Goal: Information Seeking & Learning: Learn about a topic

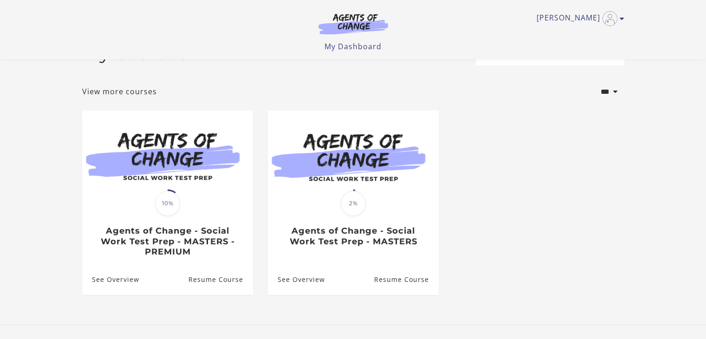
scroll to position [46, 0]
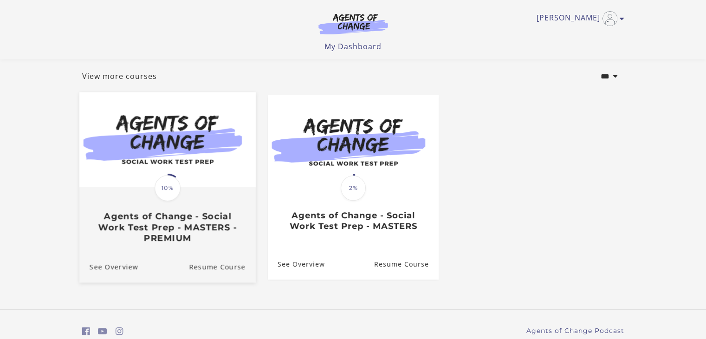
click at [189, 226] on h3 "Agents of Change - Social Work Test Prep - MASTERS - PREMIUM" at bounding box center [167, 227] width 156 height 32
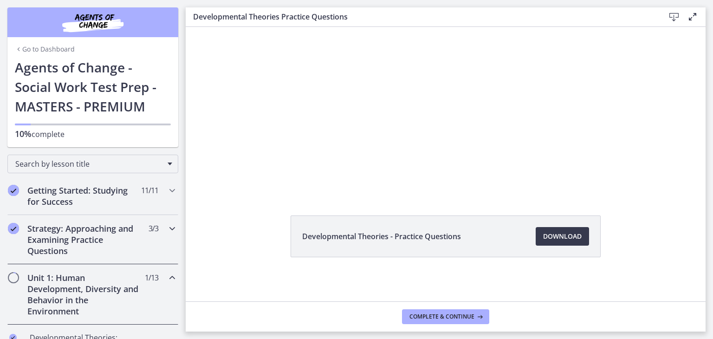
scroll to position [50, 0]
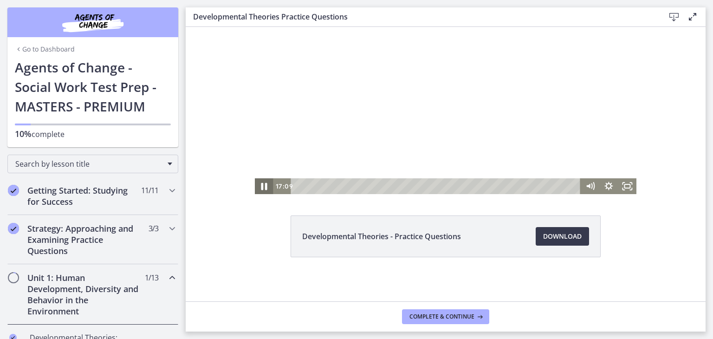
click at [261, 187] on icon "Pause" at bounding box center [264, 186] width 6 height 7
click at [262, 187] on icon "Play Video" at bounding box center [264, 186] width 5 height 6
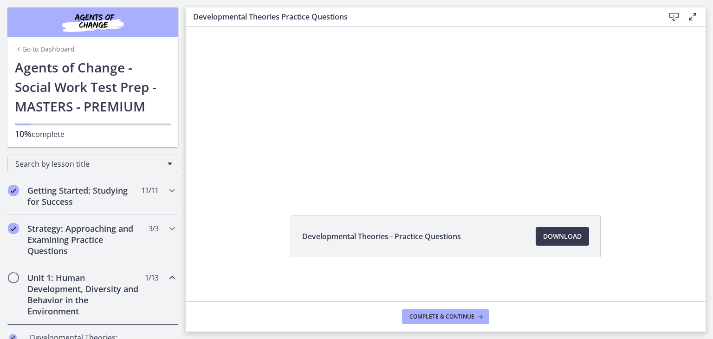
click at [511, 284] on div "Developmental Theories - Practice Questions Download Opens in a new window" at bounding box center [445, 258] width 325 height 86
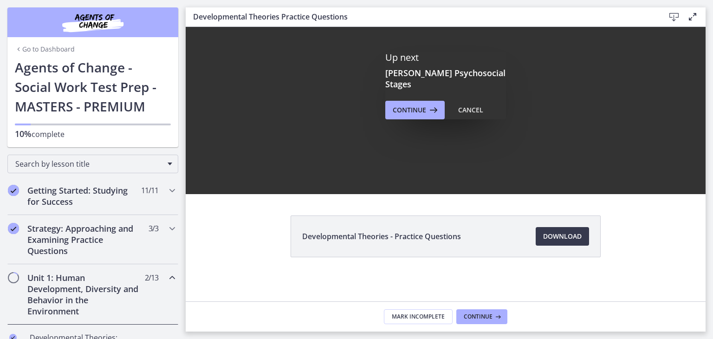
scroll to position [0, 0]
click at [477, 104] on div "Cancel" at bounding box center [470, 109] width 25 height 11
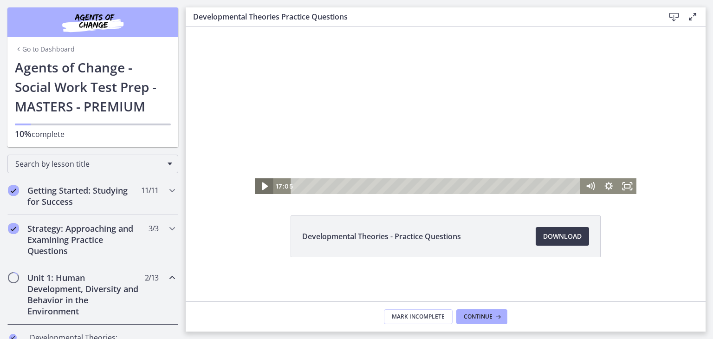
click at [262, 188] on icon "Play Video" at bounding box center [265, 186] width 6 height 8
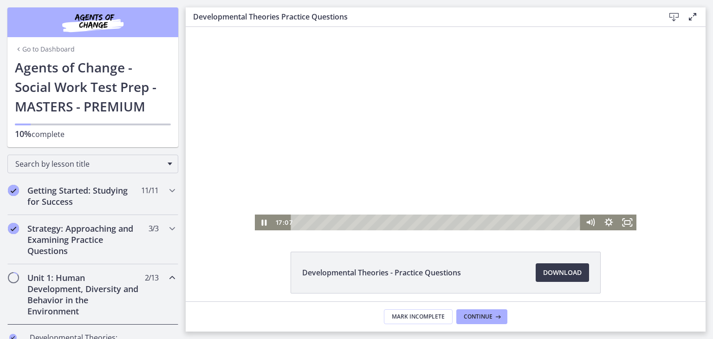
scroll to position [4, 0]
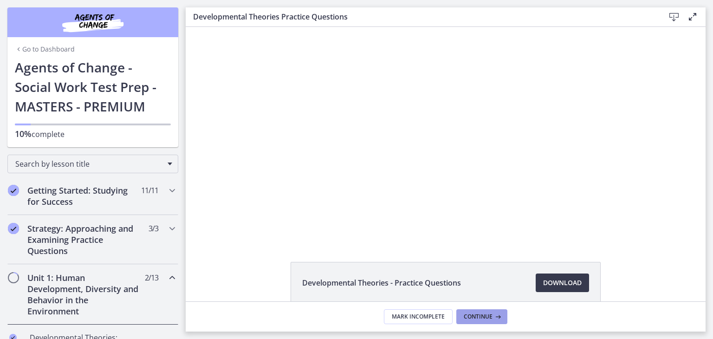
click at [479, 314] on span "Continue" at bounding box center [478, 316] width 29 height 7
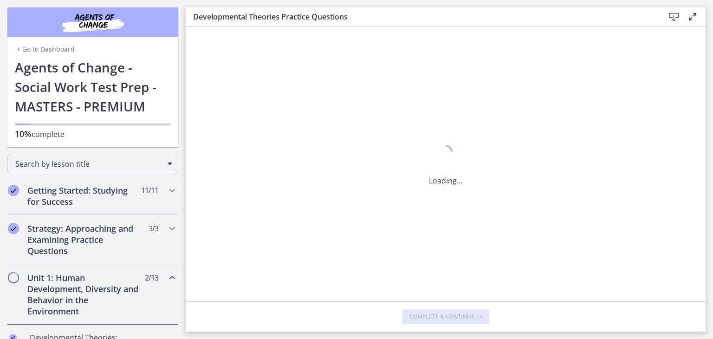
scroll to position [0, 0]
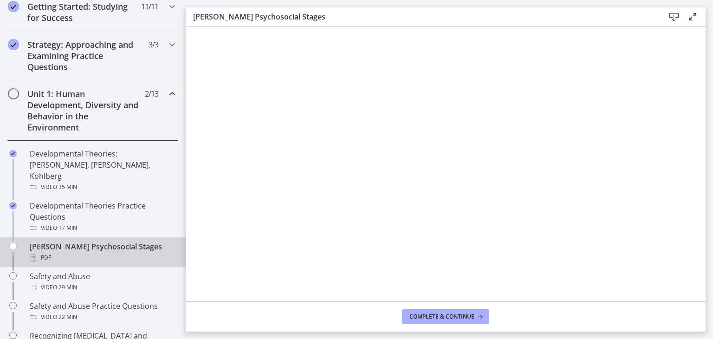
scroll to position [186, 0]
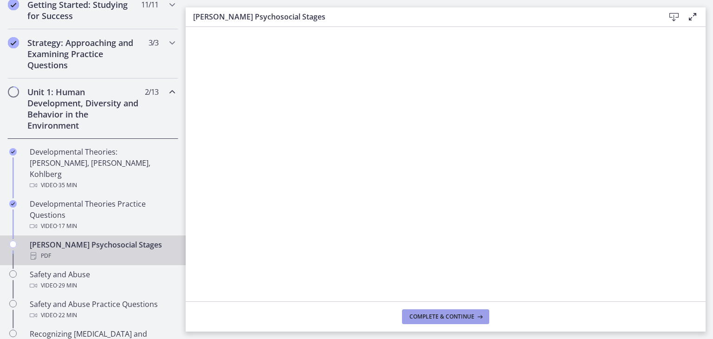
click at [431, 316] on span "Complete & continue" at bounding box center [441, 316] width 65 height 7
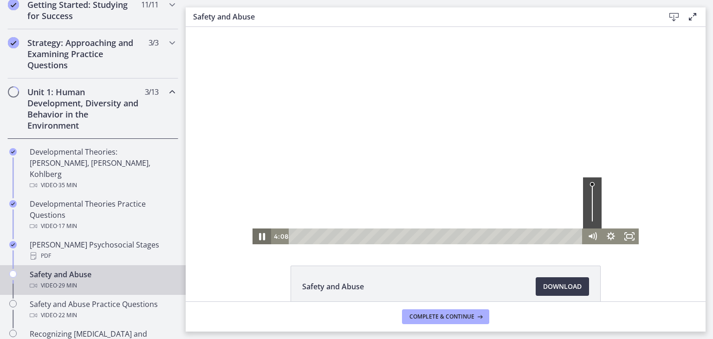
click at [259, 238] on icon "Pause" at bounding box center [262, 236] width 6 height 7
click at [260, 238] on icon "Play Video" at bounding box center [262, 236] width 5 height 6
click at [259, 238] on icon "Pause" at bounding box center [261, 236] width 5 height 6
click at [260, 236] on icon "Play Video" at bounding box center [263, 237] width 6 height 8
click at [260, 238] on icon "Pause" at bounding box center [261, 236] width 5 height 6
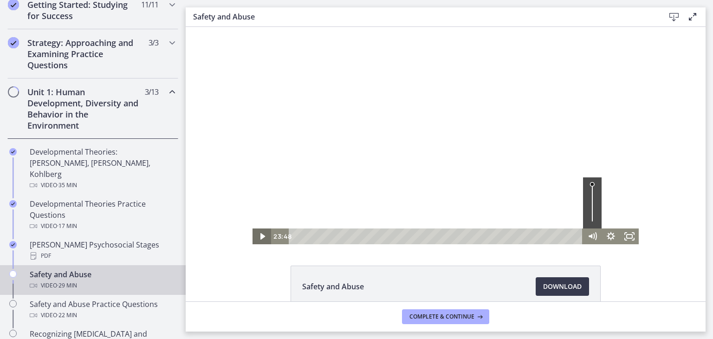
click at [260, 238] on icon "Play Video" at bounding box center [262, 236] width 5 height 6
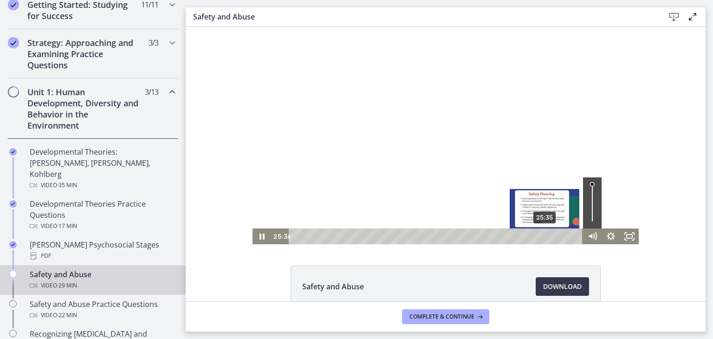
click at [542, 237] on div "Playbar" at bounding box center [544, 235] width 5 height 5
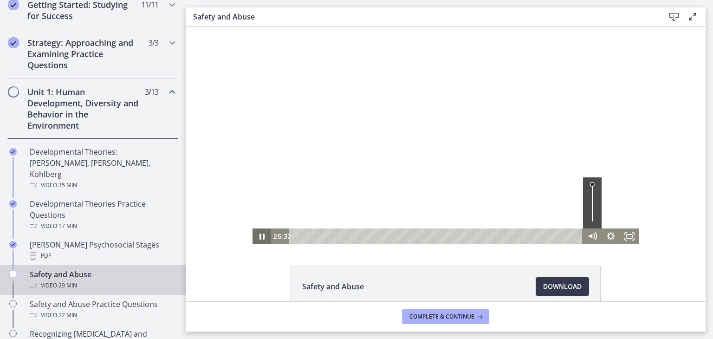
click at [255, 237] on icon "Pause" at bounding box center [261, 236] width 19 height 16
click at [260, 236] on icon "Play Video" at bounding box center [263, 237] width 6 height 8
click at [259, 238] on icon "Pause" at bounding box center [261, 236] width 5 height 6
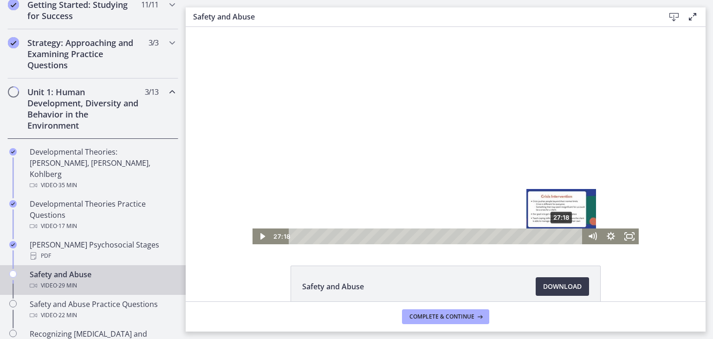
click at [558, 236] on div "Playbar" at bounding box center [560, 235] width 5 height 5
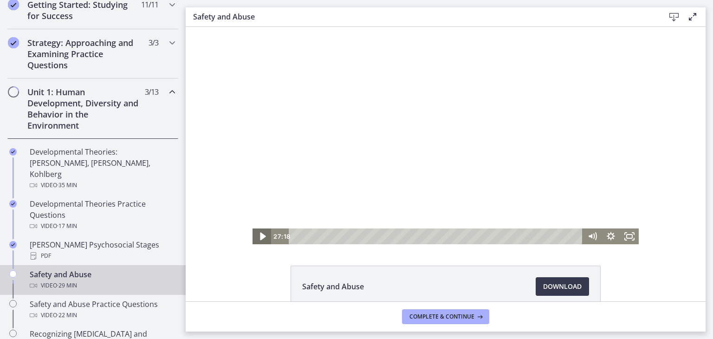
drag, startPoint x: 260, startPoint y: 237, endPoint x: 449, endPoint y: 276, distance: 193.4
click at [260, 237] on icon "Play Video" at bounding box center [263, 237] width 6 height 8
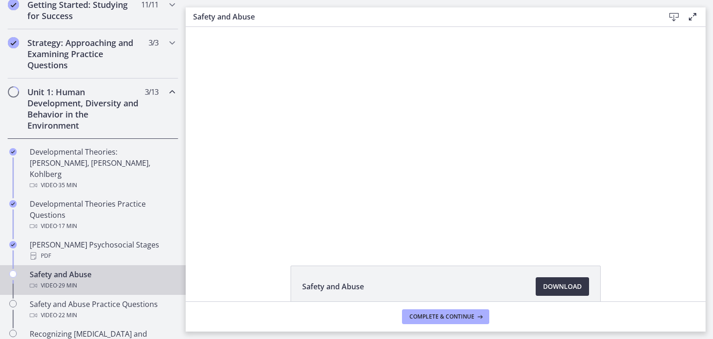
click at [546, 288] on span "Download Opens in a new window" at bounding box center [562, 286] width 39 height 11
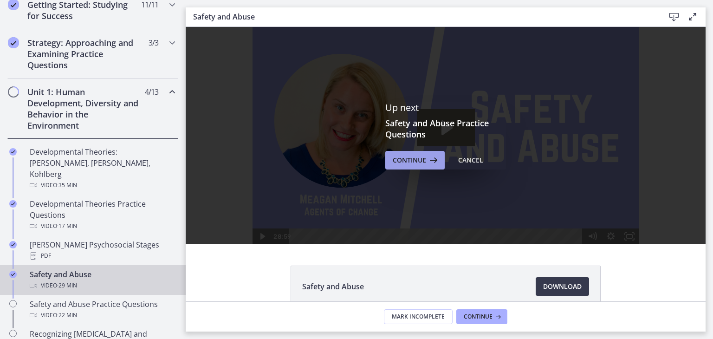
click at [403, 158] on span "Continue" at bounding box center [409, 160] width 33 height 11
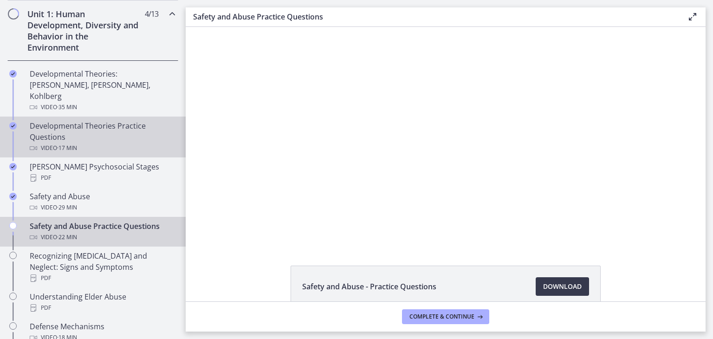
scroll to position [278, 0]
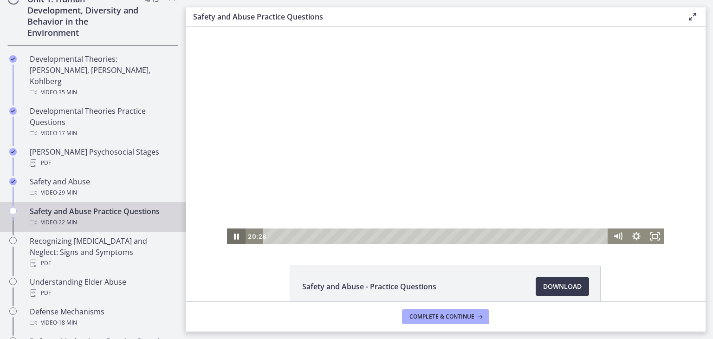
click at [234, 236] on icon "Pause" at bounding box center [236, 236] width 5 height 6
click at [235, 236] on icon "Play Video" at bounding box center [237, 236] width 5 height 6
click at [233, 237] on icon "Pause" at bounding box center [236, 236] width 6 height 7
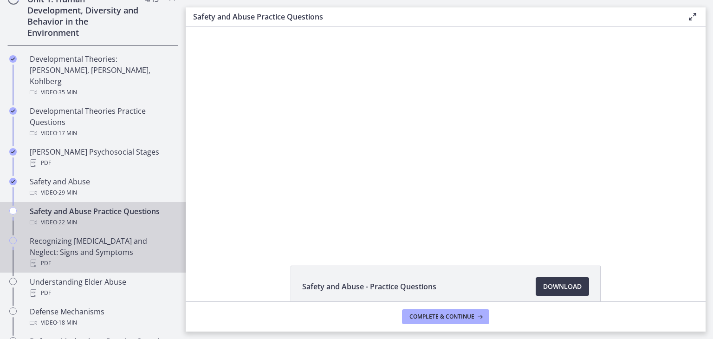
click at [91, 242] on div "Recognizing [MEDICAL_DATA] and Neglect: Signs and Symptoms PDF" at bounding box center [102, 251] width 145 height 33
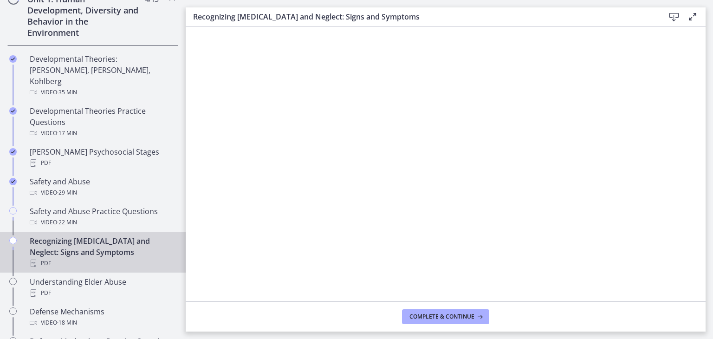
click at [674, 18] on icon at bounding box center [673, 17] width 11 height 11
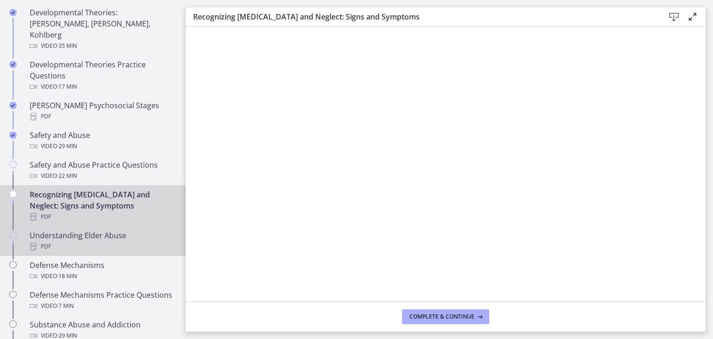
click at [72, 241] on div "PDF" at bounding box center [102, 246] width 145 height 11
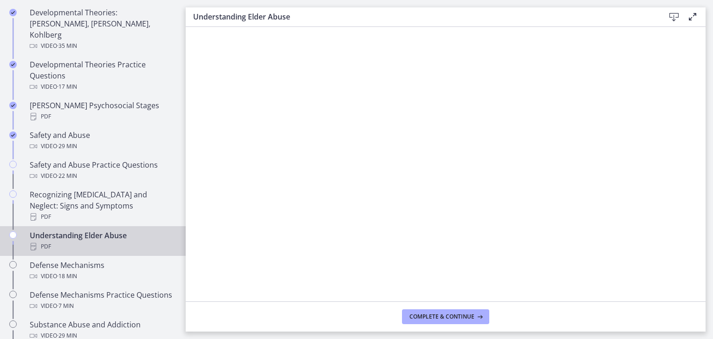
click at [674, 16] on icon at bounding box center [673, 17] width 11 height 11
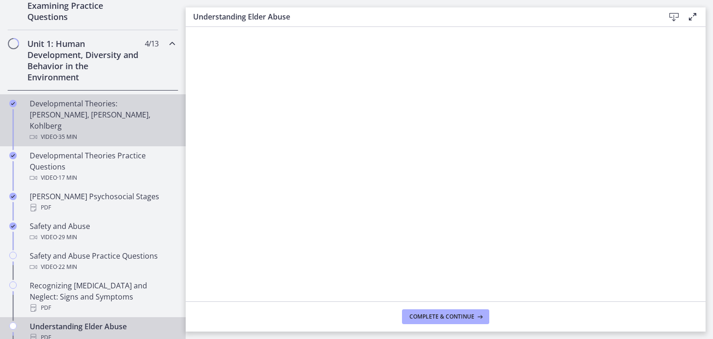
scroll to position [139, 0]
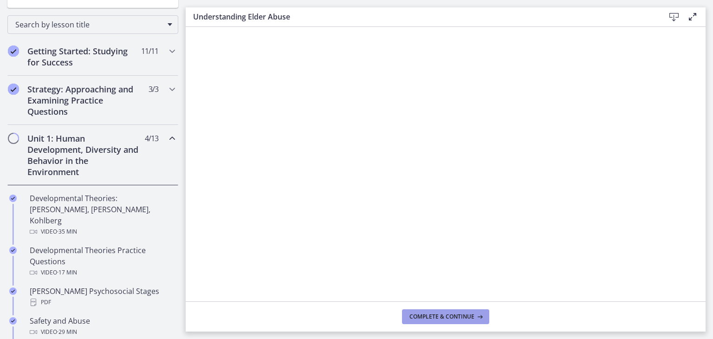
click at [459, 317] on span "Complete & continue" at bounding box center [441, 316] width 65 height 7
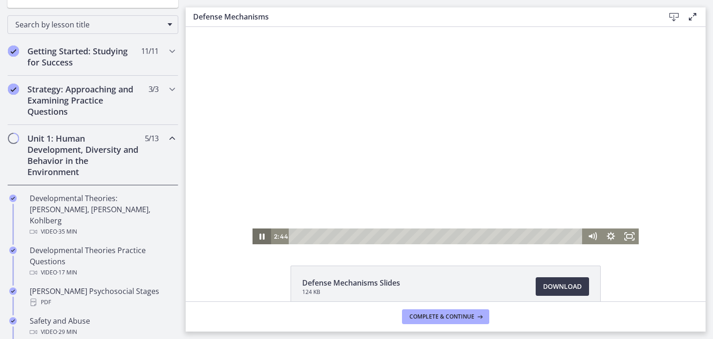
click at [259, 236] on icon "Pause" at bounding box center [261, 236] width 19 height 16
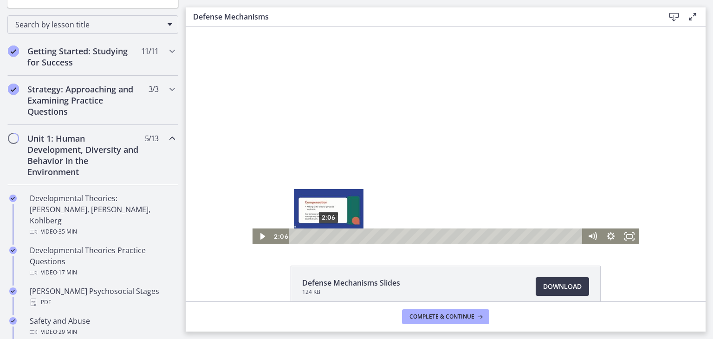
click at [325, 240] on div "2:06" at bounding box center [437, 236] width 283 height 16
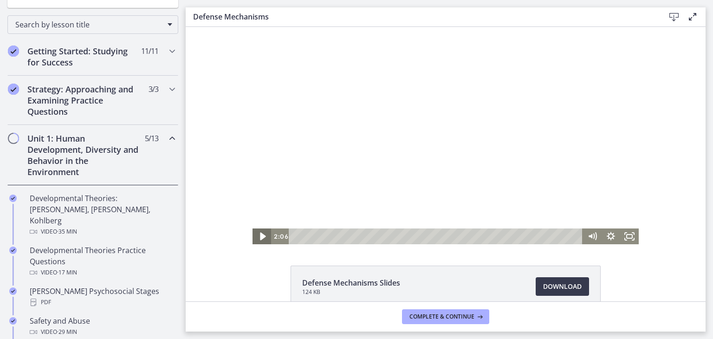
click at [256, 237] on icon "Play Video" at bounding box center [263, 236] width 22 height 19
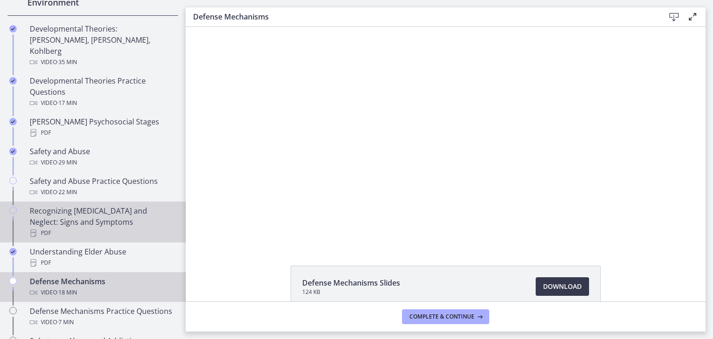
scroll to position [325, 0]
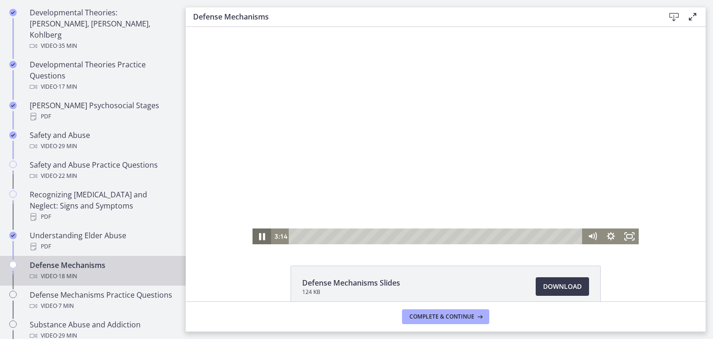
click at [260, 236] on icon "Pause" at bounding box center [262, 236] width 6 height 7
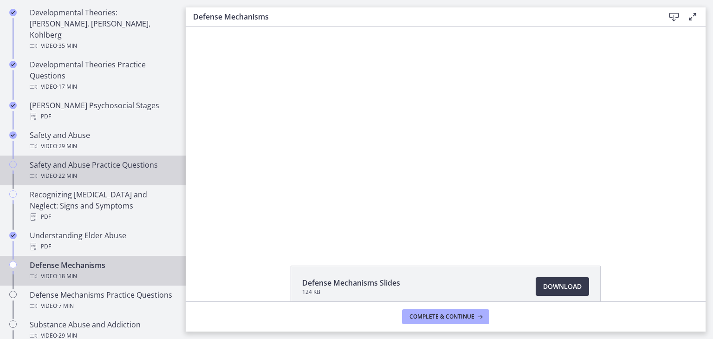
click at [89, 159] on div "Safety and Abuse Practice Questions Video · 22 min" at bounding box center [102, 170] width 145 height 22
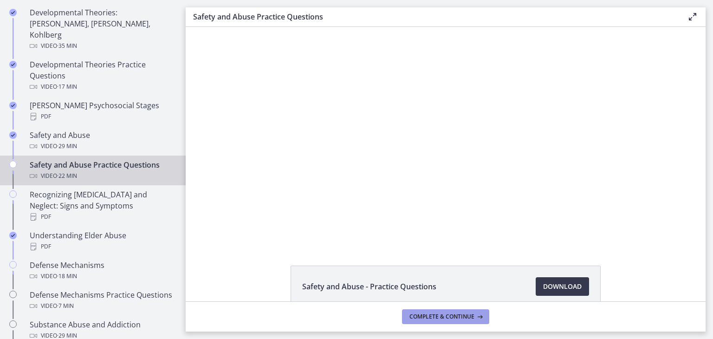
click at [442, 319] on span "Complete & continue" at bounding box center [441, 316] width 65 height 7
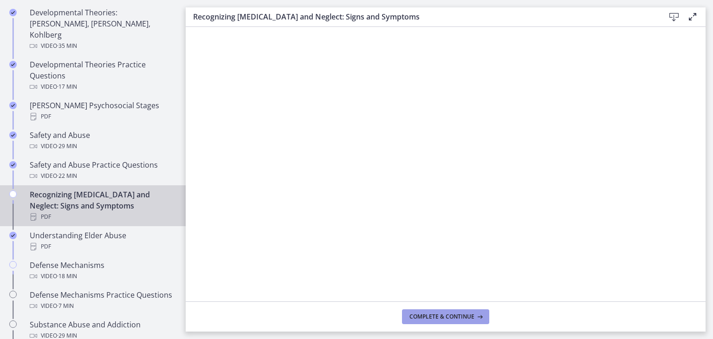
click at [442, 319] on span "Complete & continue" at bounding box center [441, 316] width 65 height 7
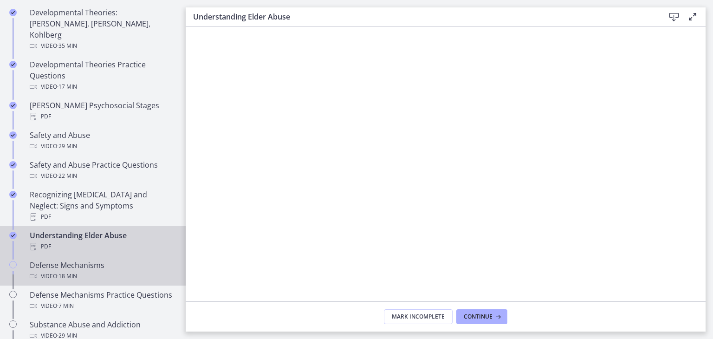
click at [100, 271] on div "Video · 18 min" at bounding box center [102, 276] width 145 height 11
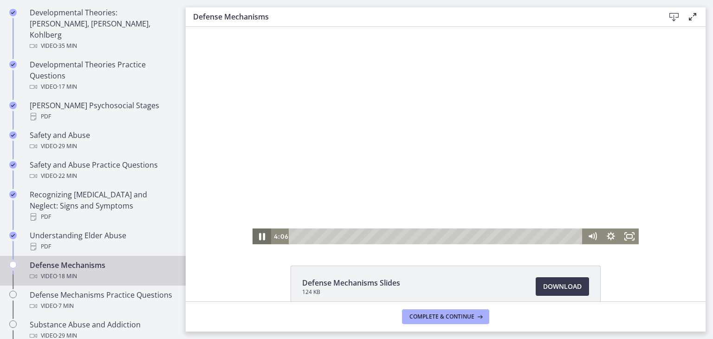
click at [258, 239] on icon "Pause" at bounding box center [262, 236] width 22 height 19
click at [258, 240] on icon "Play Video" at bounding box center [262, 236] width 19 height 16
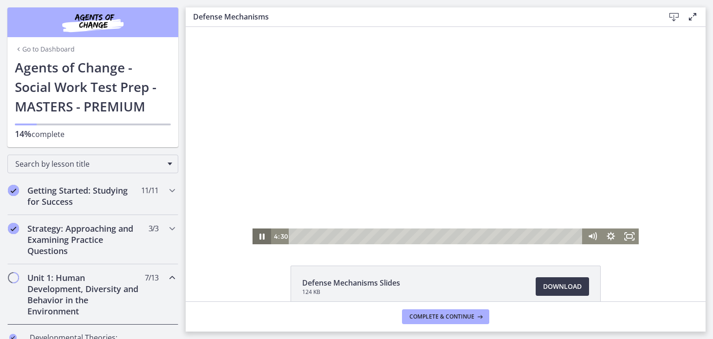
scroll to position [325, 0]
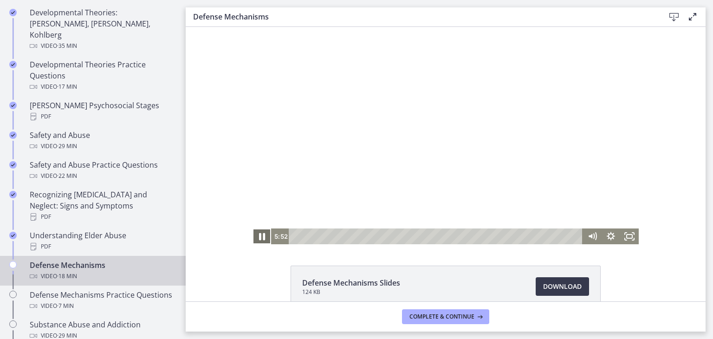
click at [259, 238] on icon "Pause" at bounding box center [262, 236] width 22 height 19
click at [256, 239] on icon "Play Video" at bounding box center [263, 236] width 22 height 19
click at [259, 239] on icon "Pause" at bounding box center [262, 236] width 22 height 19
click at [260, 237] on icon "Play Video" at bounding box center [262, 236] width 5 height 6
click at [259, 234] on icon "Pause" at bounding box center [261, 236] width 19 height 16
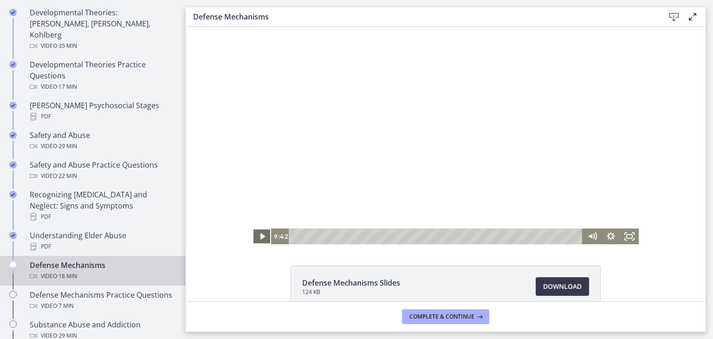
click at [260, 234] on icon "Play Video" at bounding box center [262, 236] width 5 height 6
click at [259, 234] on icon "Pause" at bounding box center [261, 236] width 19 height 16
click at [260, 234] on icon "Play Video" at bounding box center [263, 237] width 6 height 8
click at [259, 234] on icon "Pause" at bounding box center [261, 236] width 19 height 16
drag, startPoint x: 259, startPoint y: 236, endPoint x: 434, endPoint y: 271, distance: 178.4
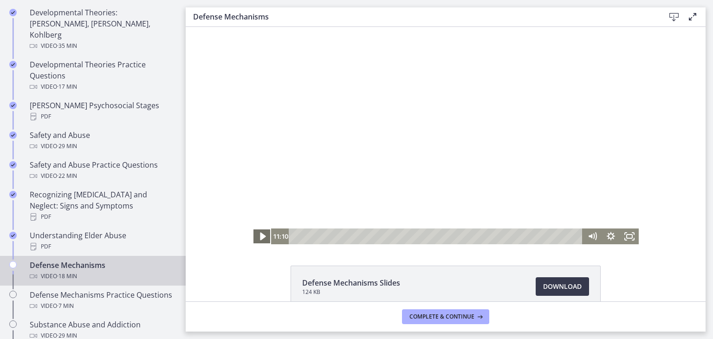
click at [260, 236] on icon "Play Video" at bounding box center [263, 237] width 6 height 8
click at [256, 237] on icon "Pause" at bounding box center [261, 236] width 19 height 16
click at [257, 239] on icon "Play Video" at bounding box center [263, 236] width 22 height 19
click at [259, 239] on icon "Pause" at bounding box center [261, 236] width 5 height 6
click at [261, 238] on icon "Play Video" at bounding box center [262, 236] width 19 height 16
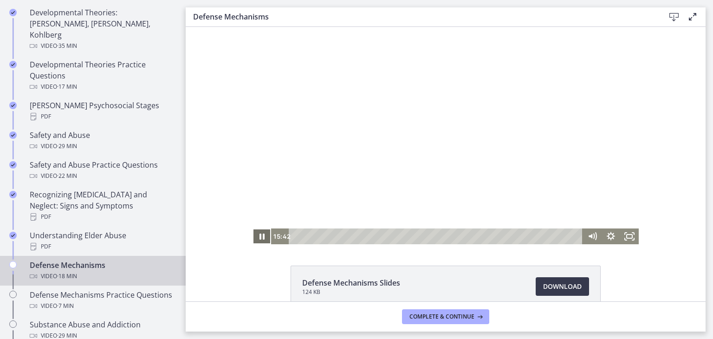
click at [261, 238] on icon "Pause" at bounding box center [261, 236] width 19 height 16
click at [261, 238] on icon "Play Video" at bounding box center [262, 236] width 19 height 16
click at [259, 237] on icon "Pause" at bounding box center [262, 236] width 22 height 19
drag, startPoint x: 258, startPoint y: 236, endPoint x: 412, endPoint y: 278, distance: 159.5
click at [260, 236] on icon "Play Video" at bounding box center [263, 237] width 6 height 8
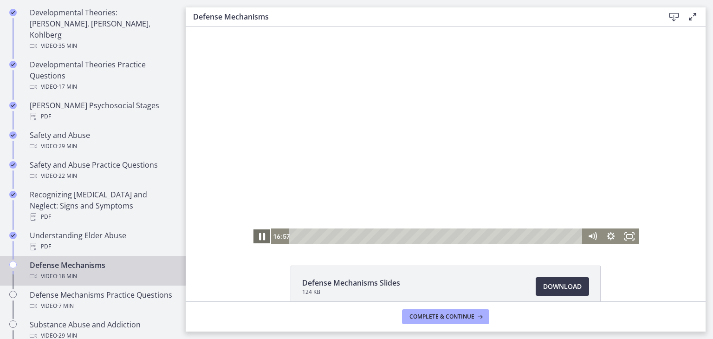
click at [259, 239] on icon "Pause" at bounding box center [262, 236] width 6 height 7
click at [260, 236] on icon "Play Video" at bounding box center [262, 236] width 5 height 6
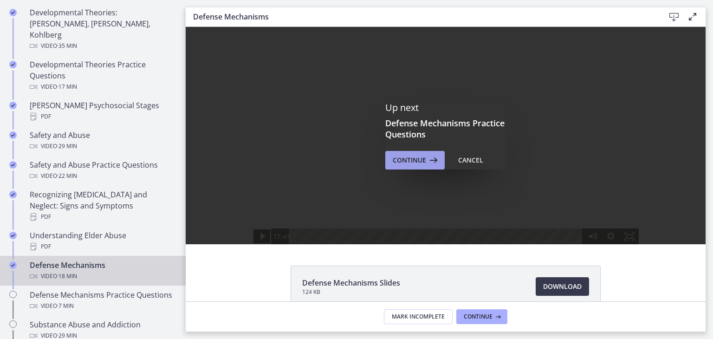
click at [415, 162] on span "Continue" at bounding box center [409, 160] width 33 height 11
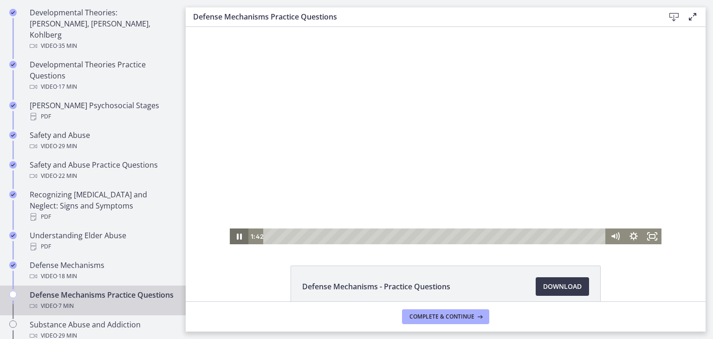
click at [237, 236] on icon "Pause" at bounding box center [239, 236] width 5 height 6
click at [238, 235] on icon "Play Video" at bounding box center [240, 237] width 6 height 8
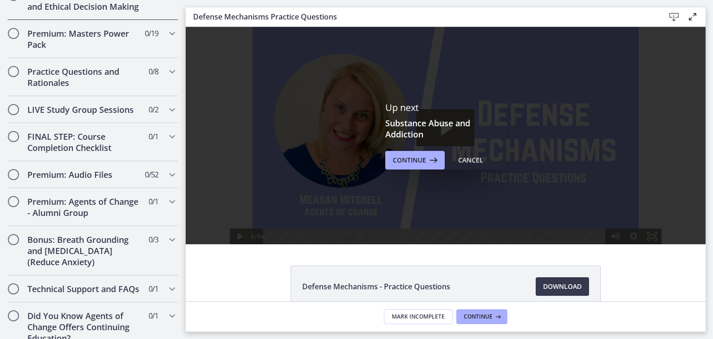
scroll to position [911, 0]
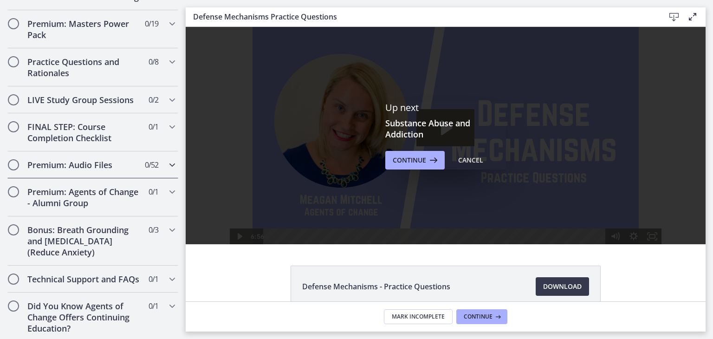
click at [167, 151] on div "Premium: Audio Files 0 / 52 Completed" at bounding box center [92, 164] width 171 height 27
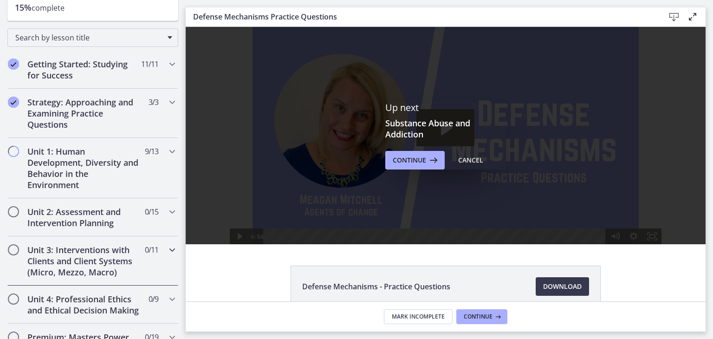
scroll to position [0, 0]
